Goal: Task Accomplishment & Management: Use online tool/utility

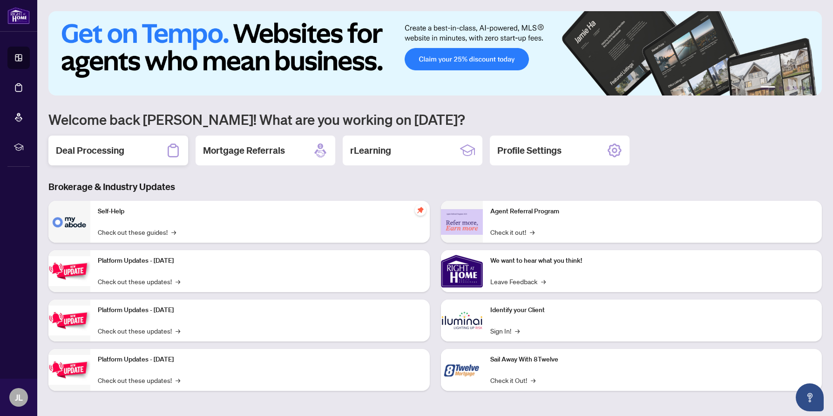
click at [113, 148] on h2 "Deal Processing" at bounding box center [90, 150] width 68 height 13
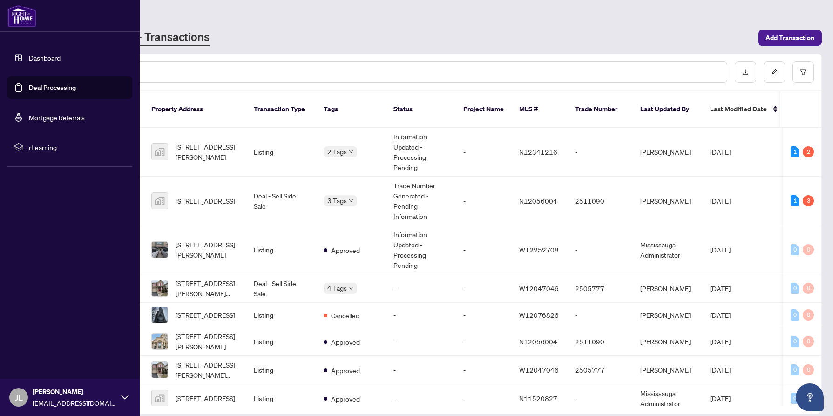
click at [122, 398] on icon at bounding box center [124, 396] width 7 height 7
click at [42, 343] on span "Logout" at bounding box center [37, 341] width 21 height 15
